Goal: Information Seeking & Learning: Learn about a topic

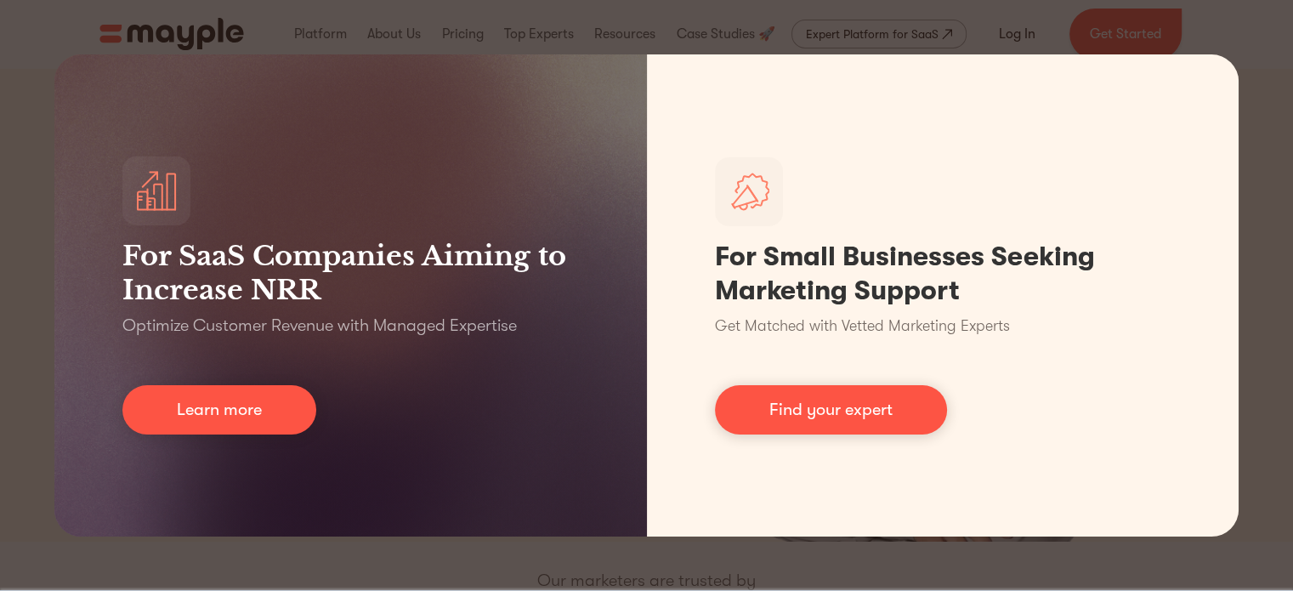
click at [667, 570] on div "For SaaS Companies Aiming to Increase NRR Optimize Customer Revenue with Manage…" at bounding box center [646, 295] width 1293 height 591
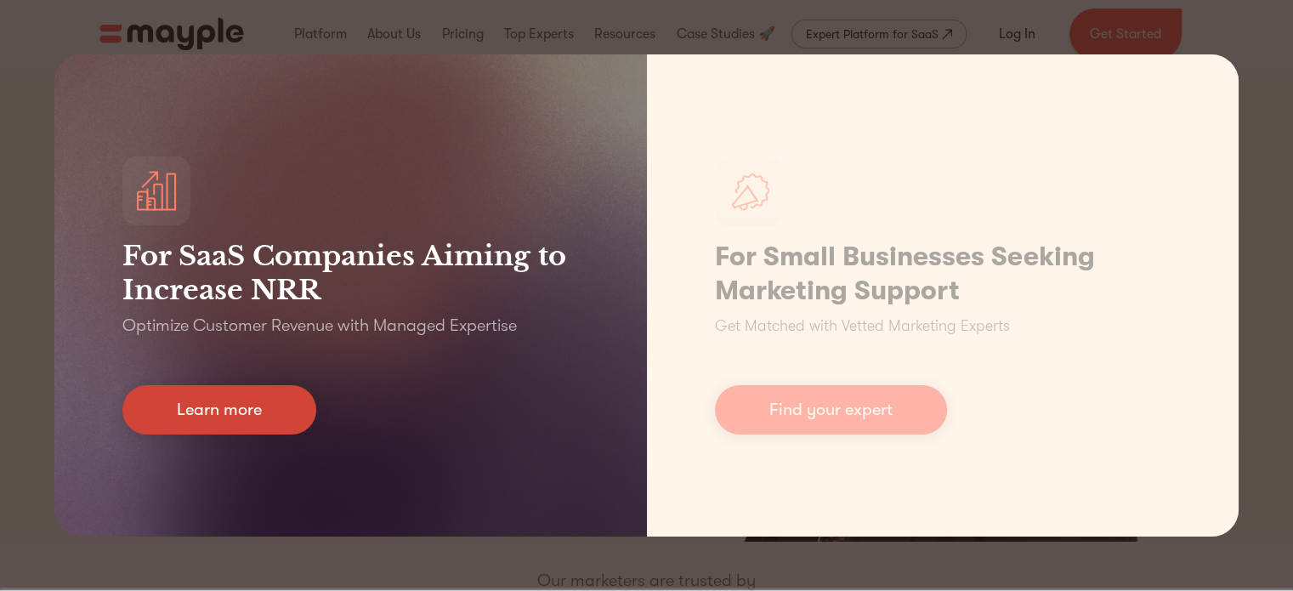
click at [261, 412] on link "Learn more" at bounding box center [219, 409] width 194 height 49
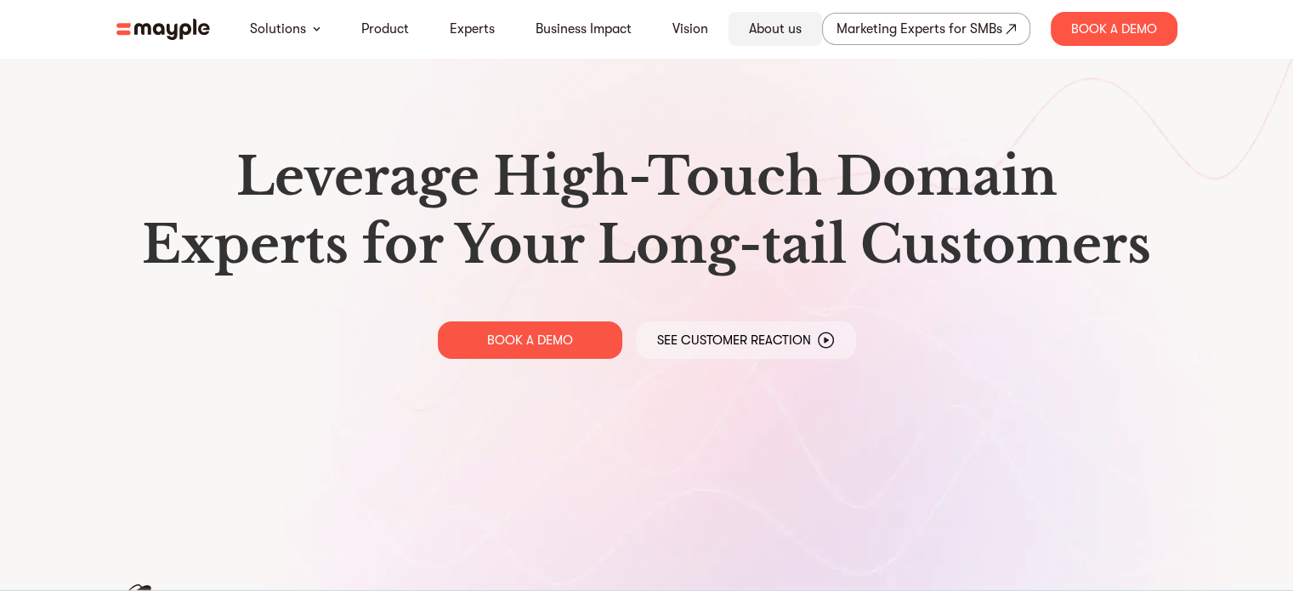
click at [763, 30] on link "About us" at bounding box center [775, 29] width 53 height 20
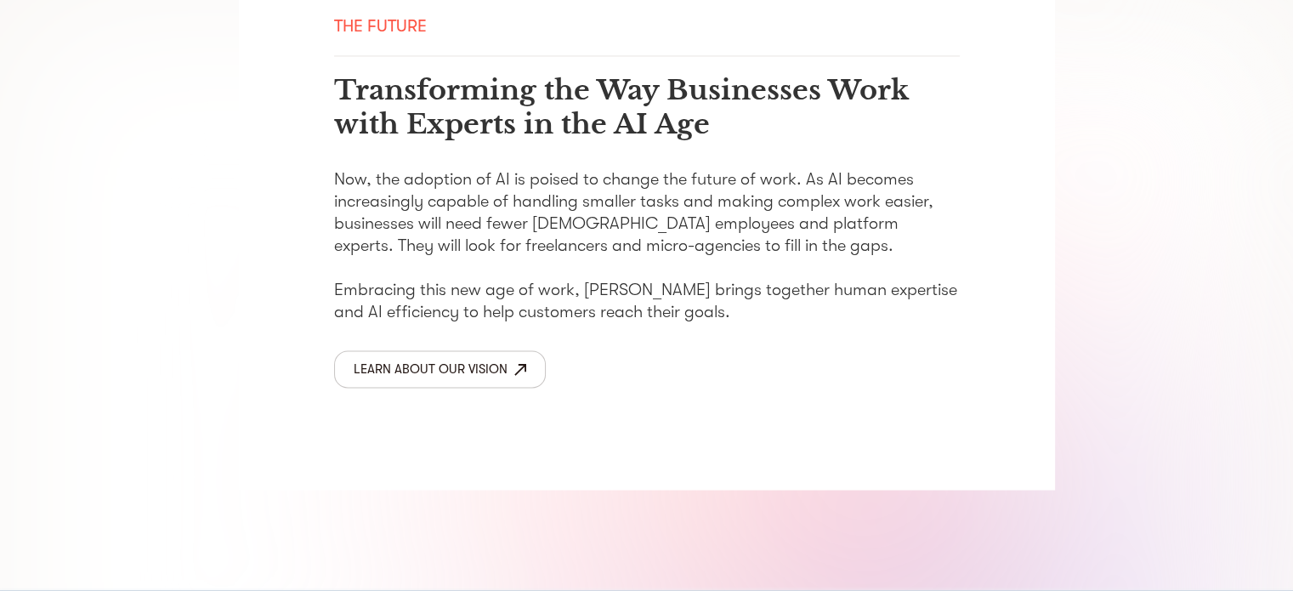
scroll to position [2891, 0]
